Goal: Task Accomplishment & Management: Use online tool/utility

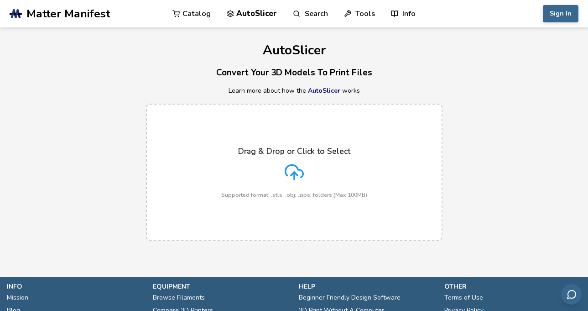
click at [297, 165] on icon at bounding box center [294, 171] width 19 height 19
click at [0, 0] on input "Drag & Drop or Click to Select Supported format: .stls, .obj, .zips, folders (M…" at bounding box center [0, 0] width 0 height 0
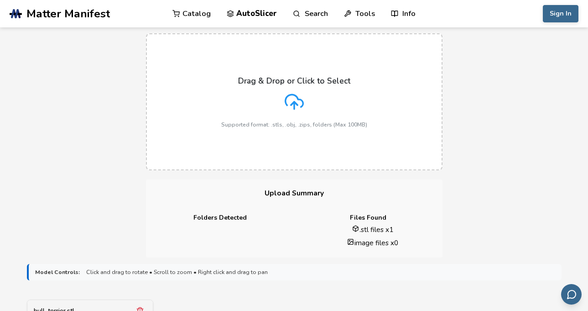
scroll to position [46, 0]
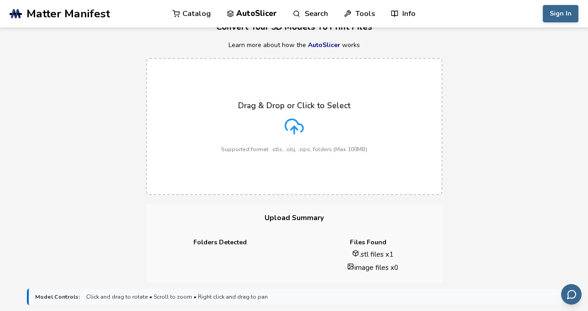
drag, startPoint x: 116, startPoint y: 135, endPoint x: 358, endPoint y: 119, distance: 242.2
click at [358, 119] on div "Drag & Drop or Click to Select Supported format: .stls, .obj, .zips, folders (M…" at bounding box center [294, 127] width 146 height 52
click at [0, 0] on input "Drag & Drop or Click to Select Supported format: .stls, .obj, .zips, folders (M…" at bounding box center [0, 0] width 0 height 0
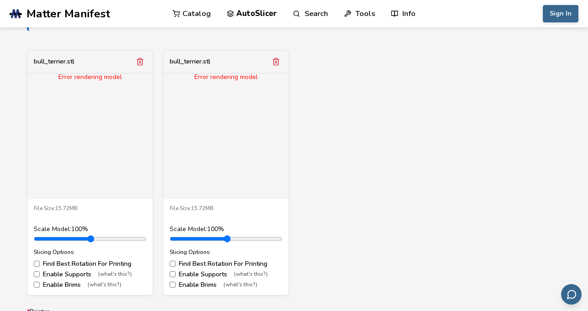
click at [280, 60] on icon "Remove model" at bounding box center [276, 61] width 8 height 8
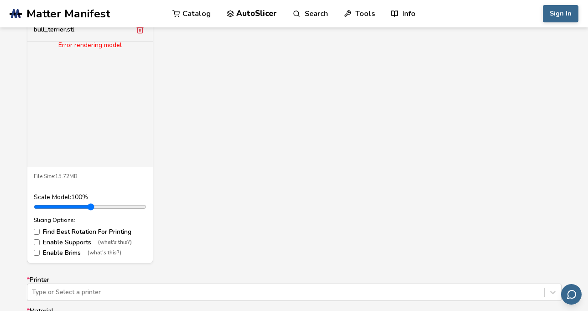
scroll to position [365, 0]
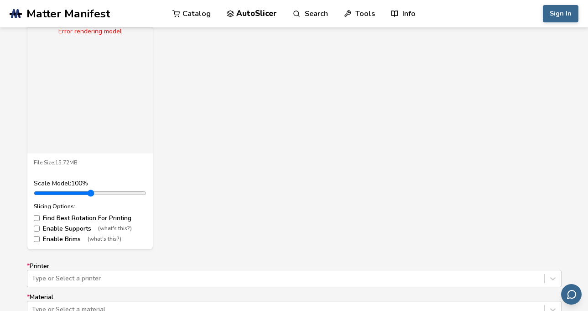
drag, startPoint x: 295, startPoint y: 189, endPoint x: 280, endPoint y: 193, distance: 15.6
click at [280, 193] on div "bull_terrier.stl Error rendering model File Size: 15.72MB Scale Model: 100 % Sl…" at bounding box center [294, 127] width 534 height 245
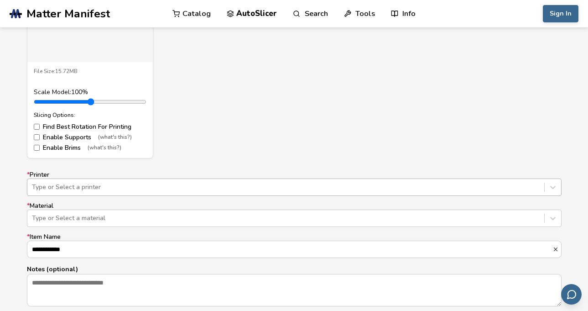
scroll to position [485, 0]
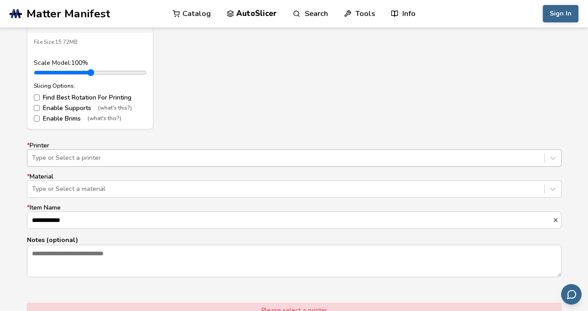
click at [173, 166] on div "Type or Select a printer" at bounding box center [294, 157] width 534 height 17
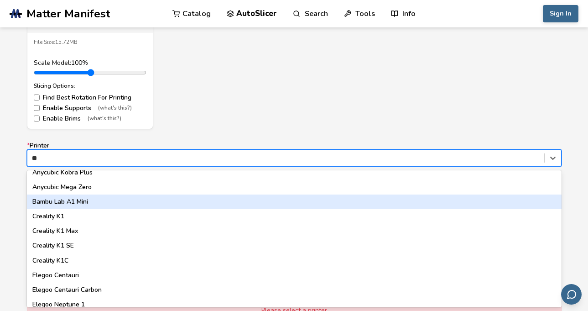
scroll to position [0, 0]
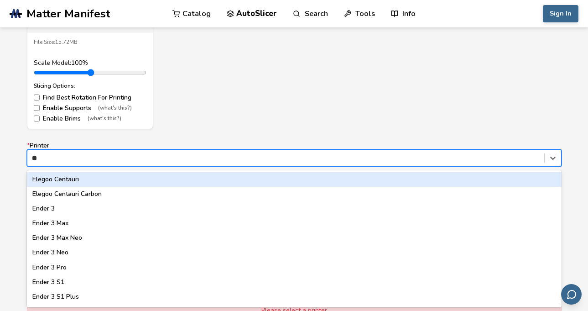
type input "***"
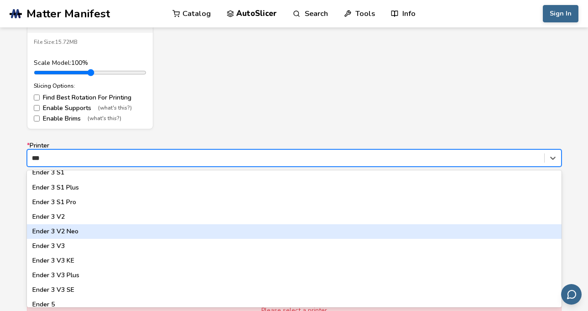
scroll to position [91, 0]
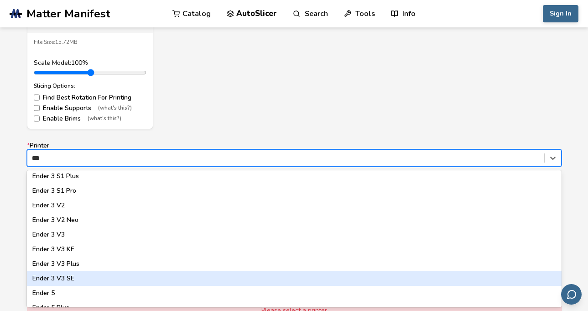
click at [87, 283] on div "Ender 3 V3 SE" at bounding box center [294, 278] width 534 height 15
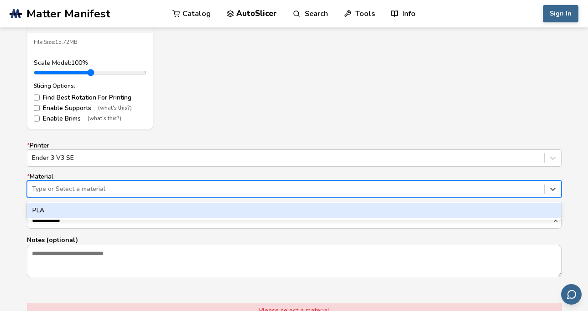
click at [93, 193] on div at bounding box center [286, 188] width 508 height 9
click at [79, 213] on div "PLA" at bounding box center [294, 210] width 534 height 15
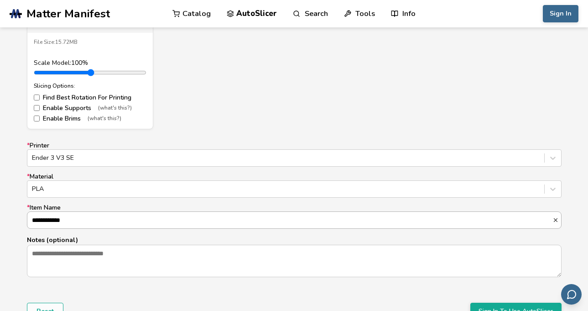
click at [77, 221] on input "**********" at bounding box center [289, 220] width 525 height 16
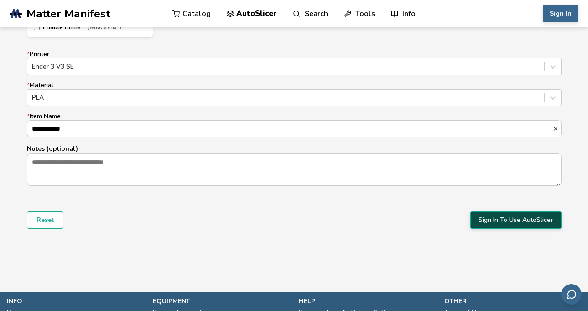
scroll to position [0, 0]
click at [513, 219] on button "Sign In To Use AutoSlicer" at bounding box center [515, 219] width 91 height 17
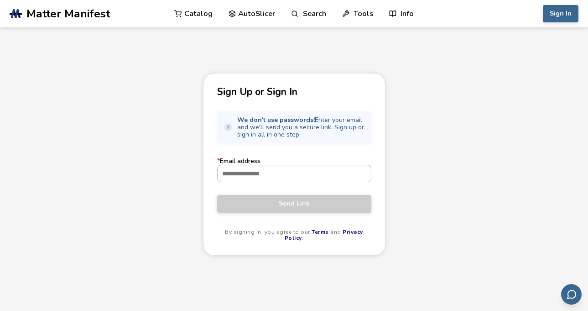
click at [312, 173] on input "* Email address" at bounding box center [294, 173] width 153 height 16
type input "**********"
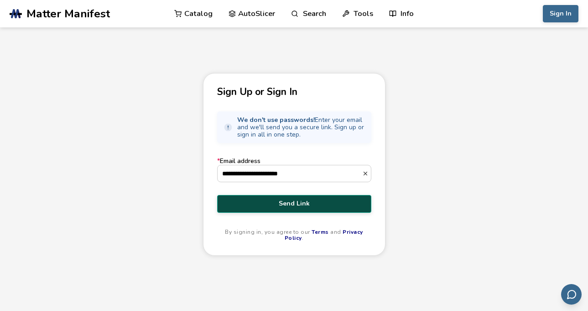
click at [299, 204] on span "Send Link" at bounding box center [294, 203] width 140 height 7
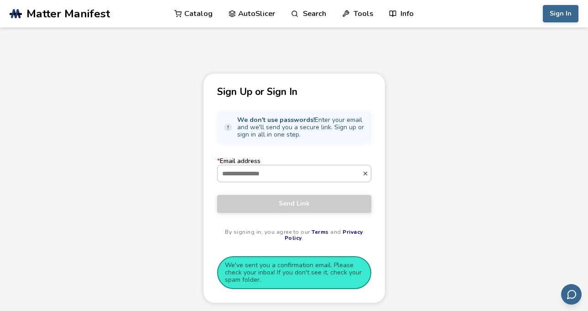
click at [332, 176] on input "* Email address" at bounding box center [290, 173] width 145 height 16
type input "**********"
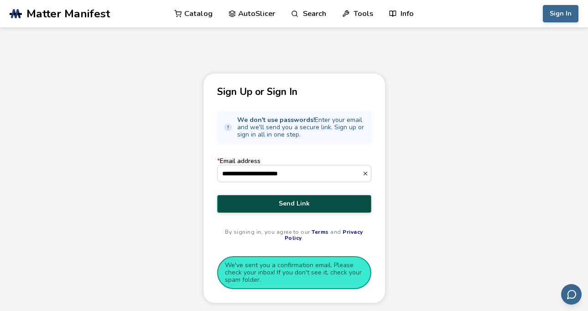
click at [308, 203] on span "Send Link" at bounding box center [294, 203] width 140 height 7
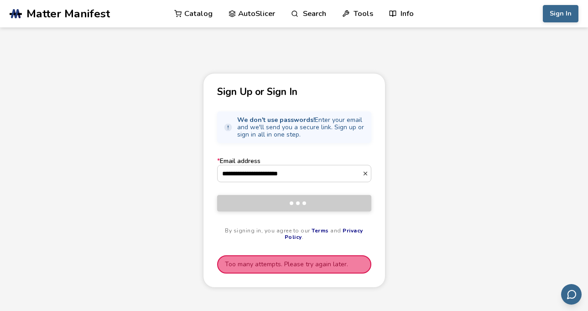
drag, startPoint x: 308, startPoint y: 203, endPoint x: 499, endPoint y: 223, distance: 192.0
click at [499, 223] on div "**********" at bounding box center [294, 215] width 588 height 285
click at [324, 259] on aside "Too many attempts. Please try again later." at bounding box center [294, 264] width 154 height 18
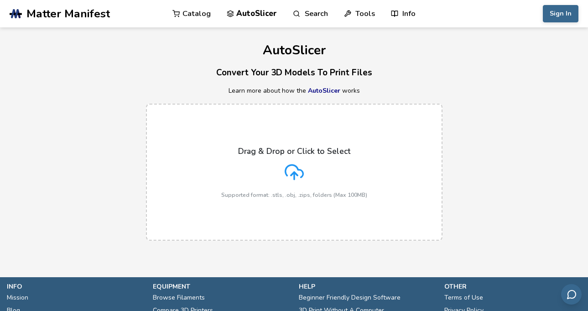
click at [256, 146] on p "Drag & Drop or Click to Select" at bounding box center [294, 150] width 112 height 9
click at [0, 0] on input "Drag & Drop or Click to Select Supported format: .stls, .obj, .zips, folders (M…" at bounding box center [0, 0] width 0 height 0
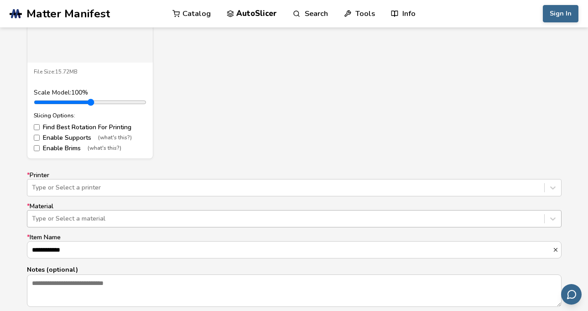
scroll to position [501, 0]
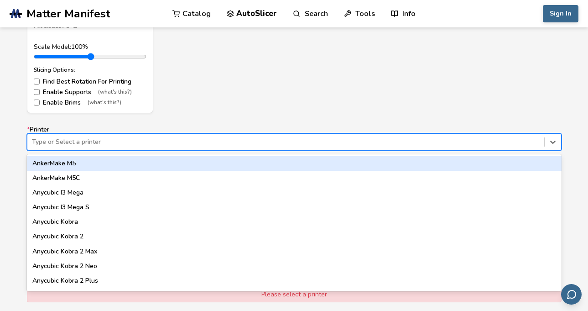
click at [168, 144] on div at bounding box center [286, 141] width 508 height 9
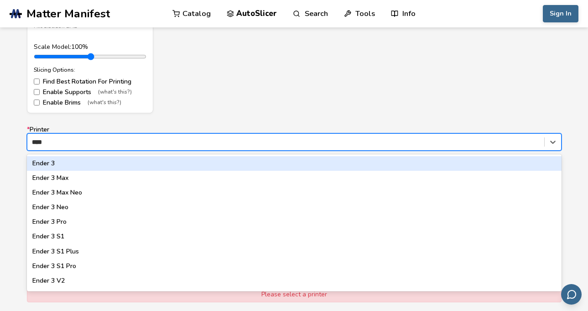
type input "*****"
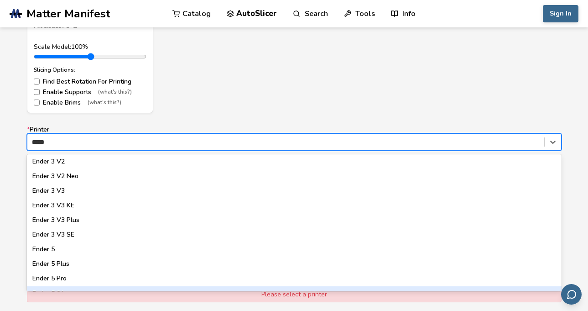
scroll to position [130, 0]
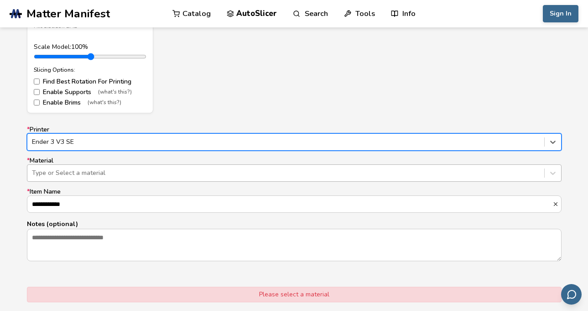
click at [124, 175] on div at bounding box center [286, 172] width 508 height 9
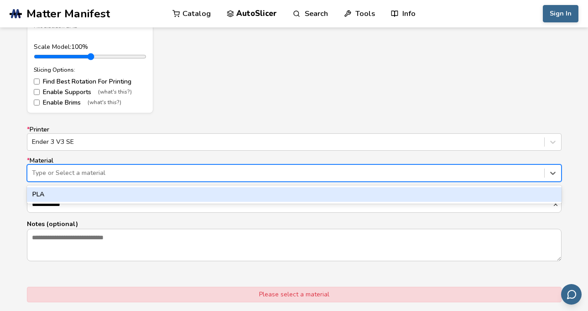
click at [85, 192] on div "PLA" at bounding box center [294, 194] width 534 height 15
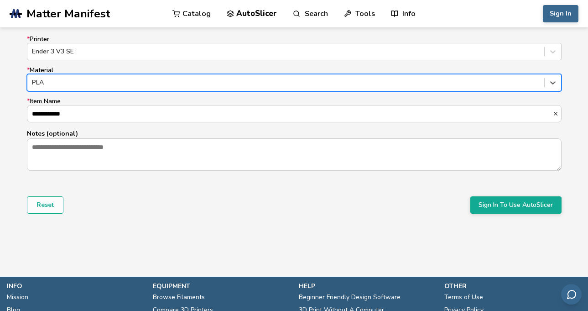
scroll to position [592, 0]
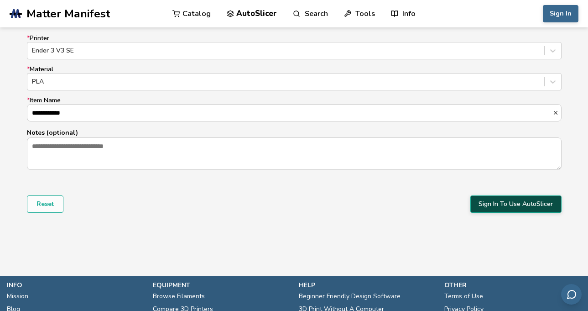
click at [504, 204] on button "Sign In To Use AutoSlicer" at bounding box center [515, 203] width 91 height 17
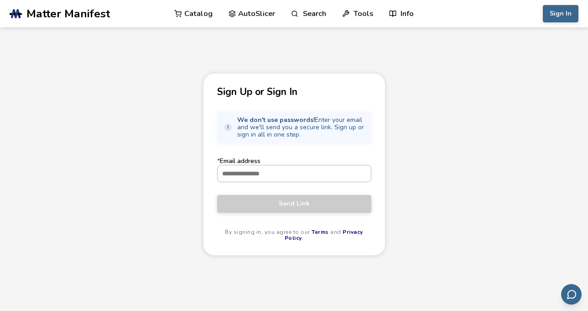
click at [254, 174] on input "* Email address" at bounding box center [294, 173] width 153 height 16
type input "**********"
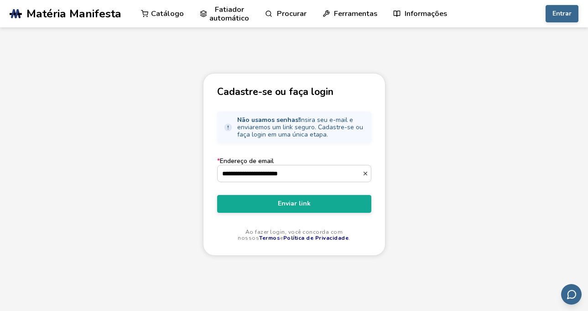
click at [455, 128] on div "**********" at bounding box center [294, 215] width 588 height 285
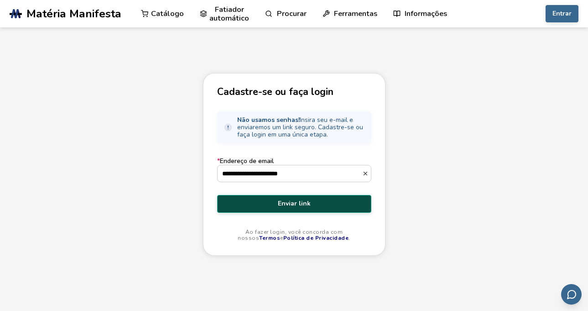
click at [302, 202] on font "Enviar link" at bounding box center [294, 203] width 33 height 9
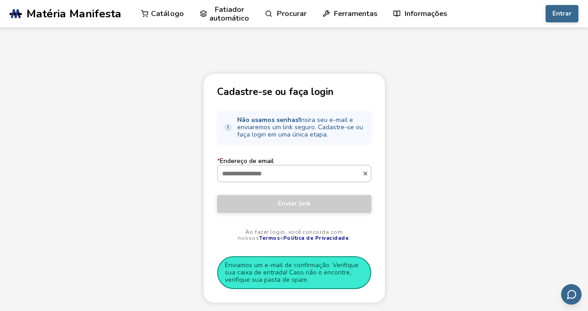
click at [310, 171] on input "* Endereço de email" at bounding box center [290, 173] width 145 height 16
type input "**********"
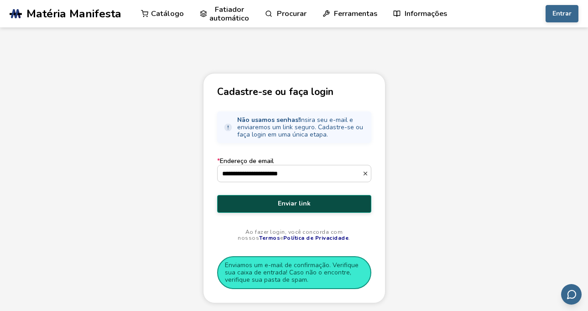
click at [300, 204] on font "Enviar link" at bounding box center [294, 203] width 33 height 9
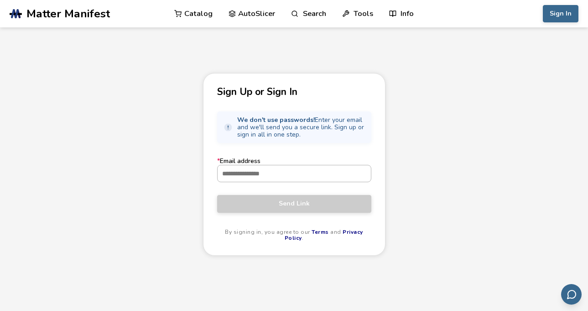
click at [266, 177] on input "* Email address" at bounding box center [294, 173] width 153 height 16
type input "**********"
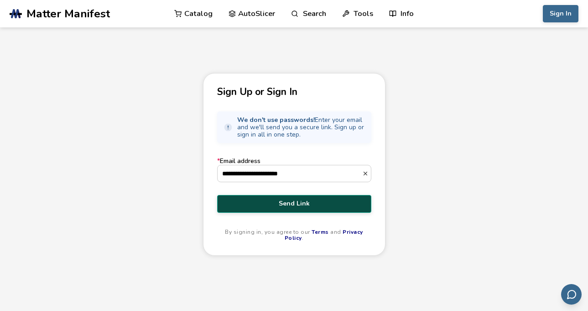
click at [299, 205] on span "Send Link" at bounding box center [294, 203] width 140 height 7
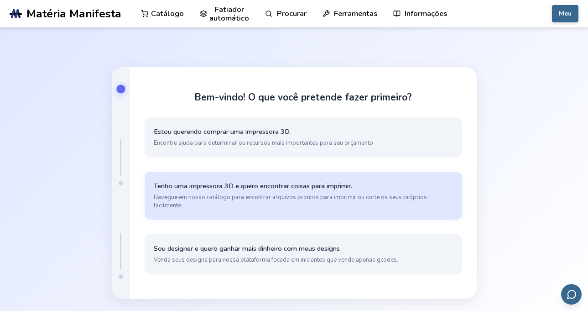
click at [377, 197] on font "Navegue em nosso catálogo para encontrar arquivos prontos para imprimir ou cort…" at bounding box center [290, 201] width 273 height 16
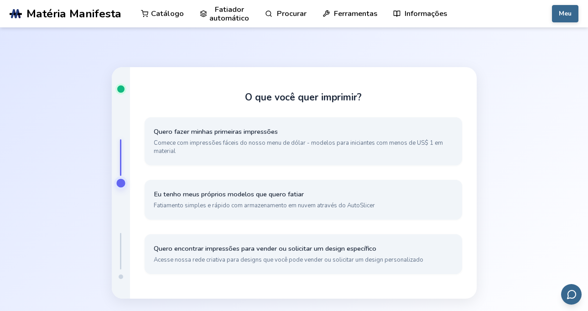
drag, startPoint x: 378, startPoint y: 196, endPoint x: 573, endPoint y: 162, distance: 198.5
click at [573, 162] on div "O que você quer imprimir? Quero fazer minhas primeiras impressões Comece com im…" at bounding box center [294, 182] width 588 height 311
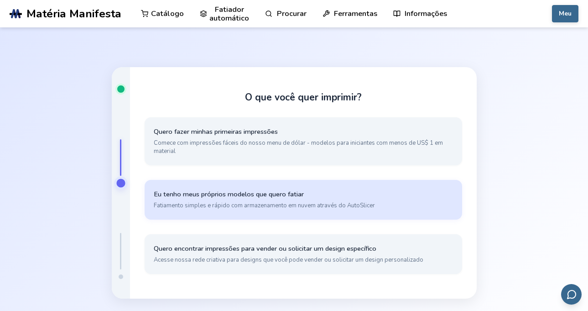
click at [262, 199] on button "Eu tenho meus próprios modelos que quero fatiar Fatiamento simples e rápido com…" at bounding box center [303, 200] width 317 height 40
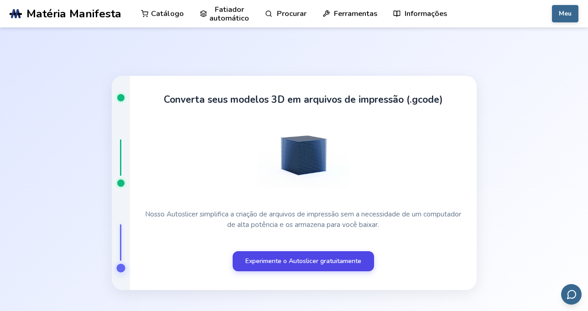
click at [333, 261] on font "Experimente o Autoslicer gratuitamente" at bounding box center [303, 260] width 116 height 9
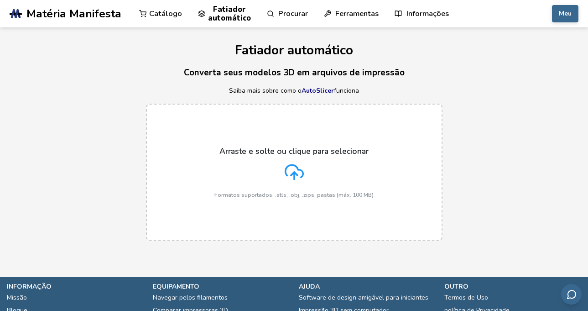
click at [292, 170] on icon at bounding box center [294, 171] width 19 height 19
click at [0, 0] on input "Arraste e solte ou clique para selecionar Formatos suportados: .stls, .obj, .zi…" at bounding box center [0, 0] width 0 height 0
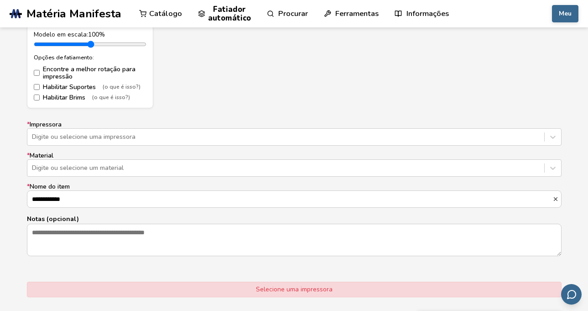
scroll to position [514, 0]
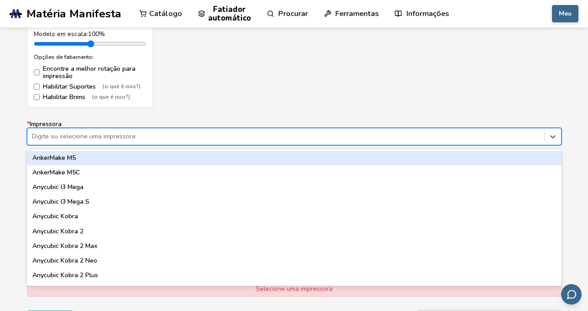
click at [147, 138] on div at bounding box center [286, 136] width 508 height 9
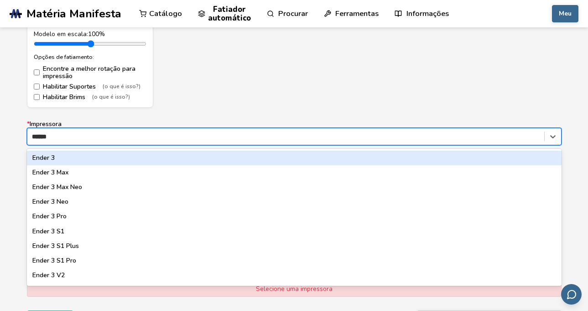
type input "*******"
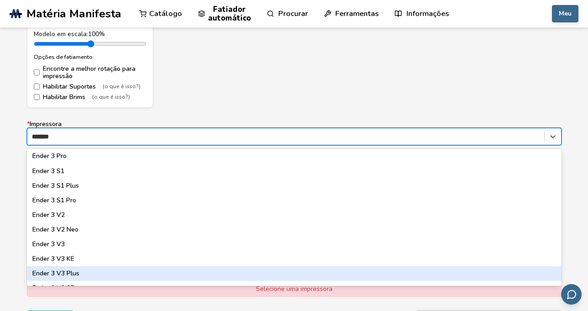
scroll to position [72, 0]
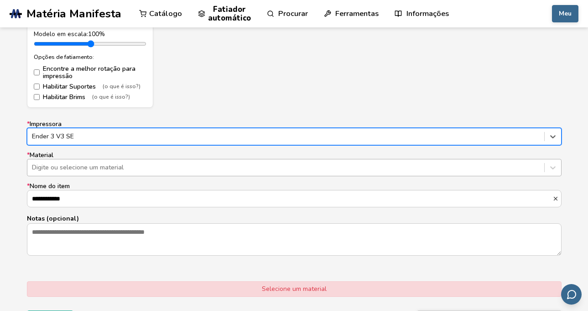
click at [130, 171] on div at bounding box center [286, 167] width 508 height 9
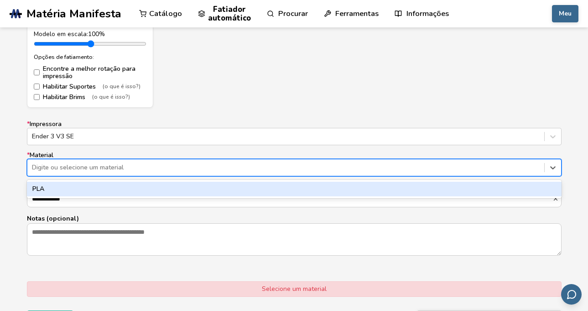
click at [117, 191] on div "PLA" at bounding box center [294, 189] width 534 height 15
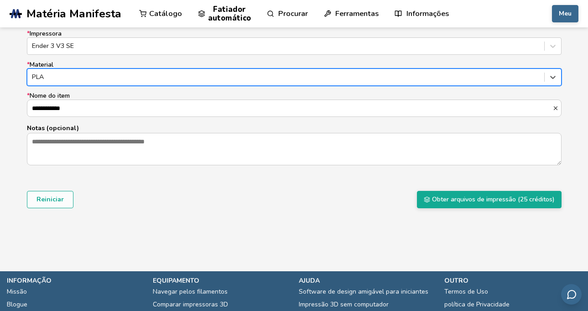
scroll to position [605, 0]
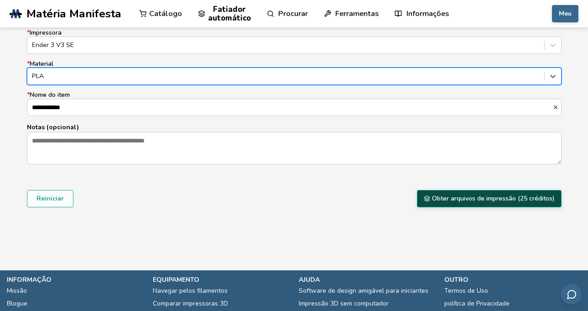
click at [452, 197] on font "Obter arquivos de impressão (25 créditos)" at bounding box center [493, 198] width 123 height 9
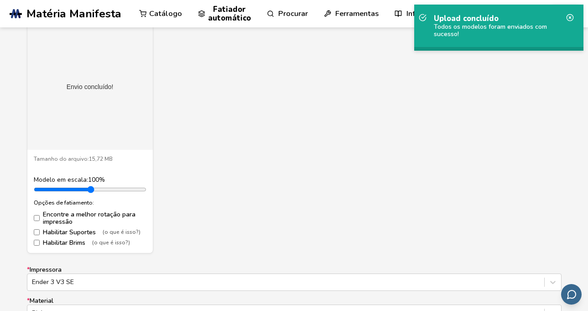
scroll to position [332, 0]
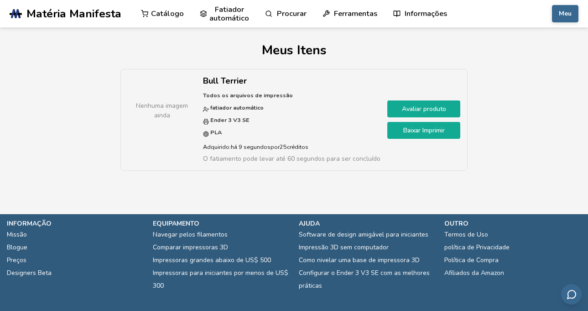
click at [405, 126] on font "Baixar Imprimir" at bounding box center [423, 130] width 41 height 9
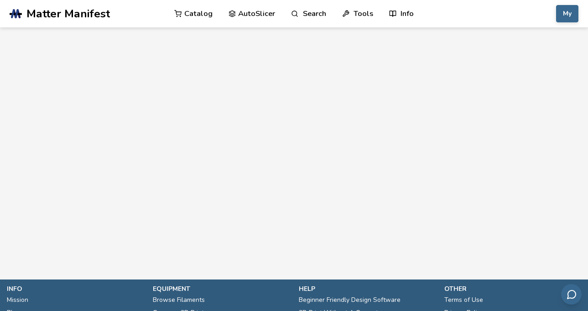
scroll to position [456, 0]
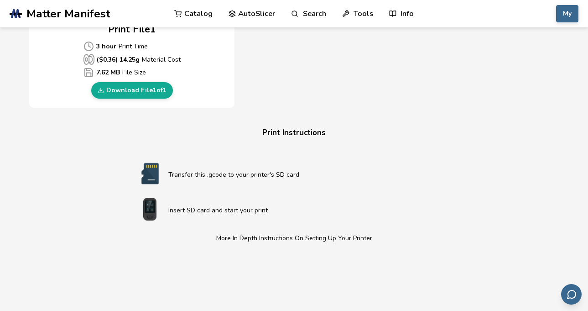
click at [139, 54] on p "($ 0.36 ) 14.25 g Material Cost" at bounding box center [131, 59] width 97 height 11
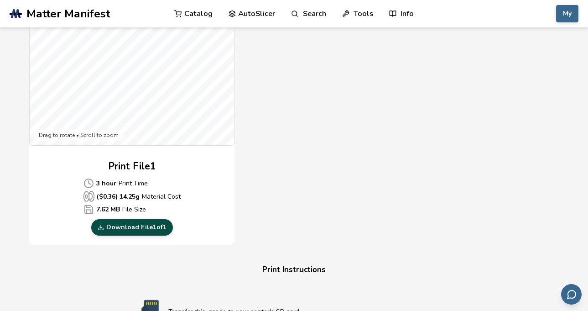
click at [140, 225] on link "Download File 1 of 1" at bounding box center [132, 227] width 82 height 16
